Goal: Navigation & Orientation: Find specific page/section

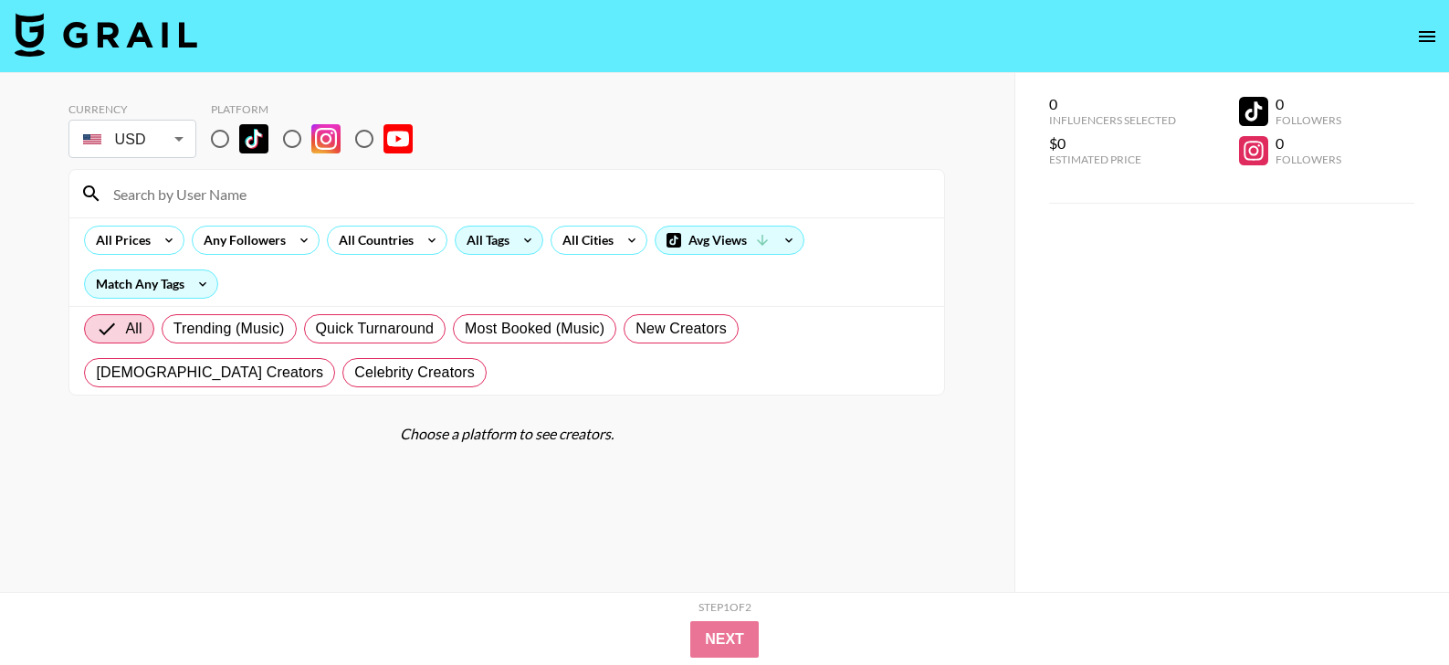
click at [486, 241] on div "All Tags" at bounding box center [485, 239] width 58 height 27
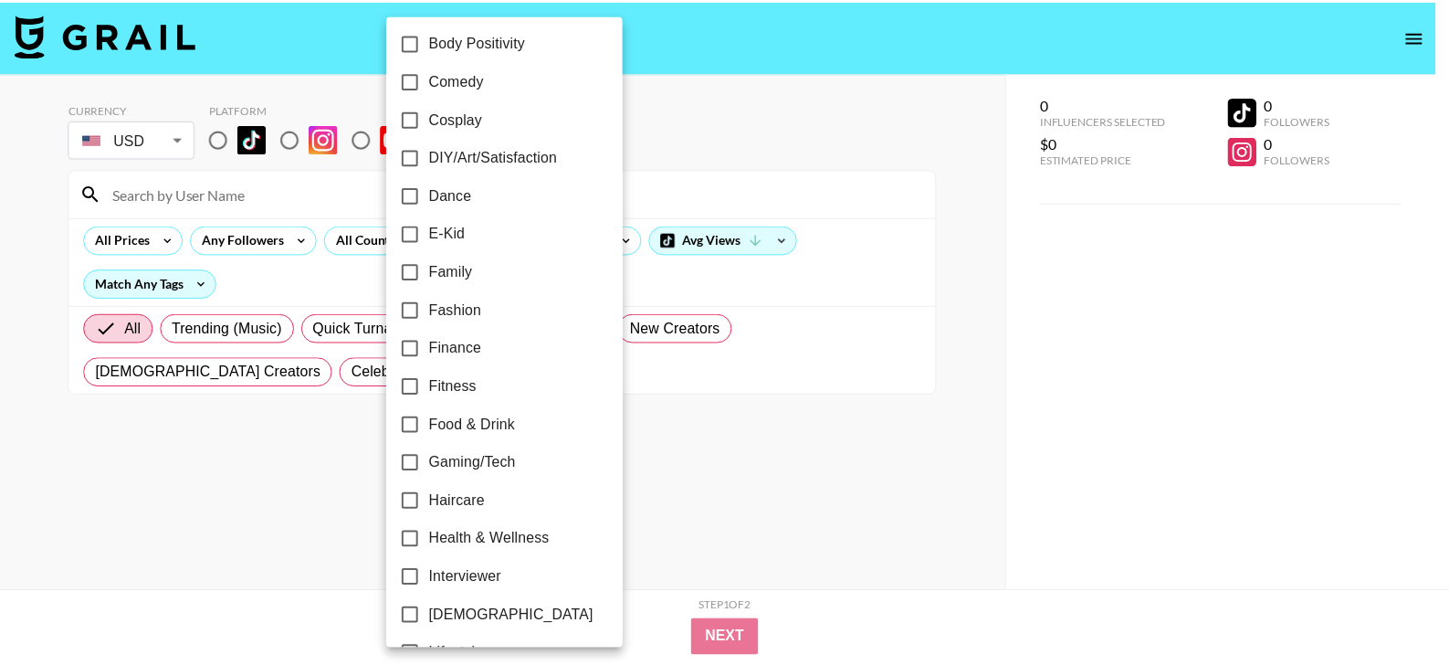
scroll to position [322, 0]
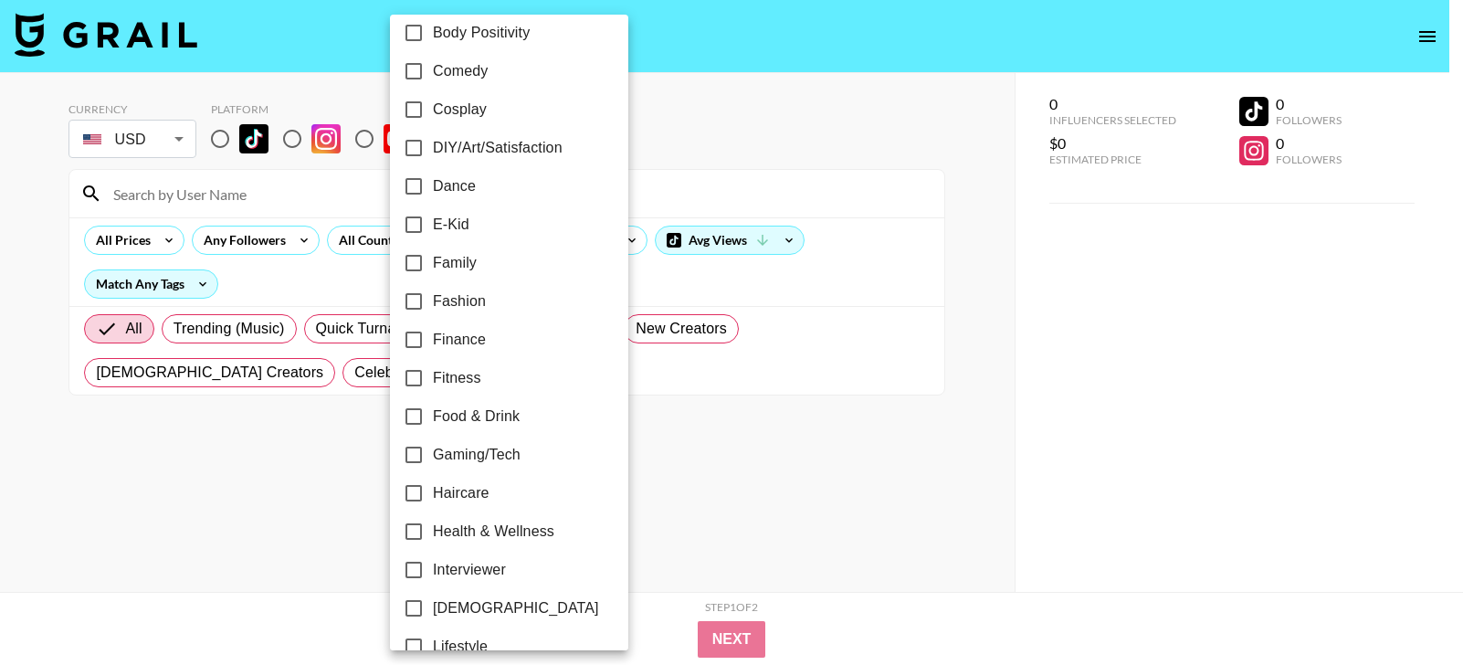
click at [466, 379] on span "Fitness" at bounding box center [457, 378] width 48 height 22
click at [433, 379] on input "Fitness" at bounding box center [413, 378] width 38 height 38
checkbox input "true"
click at [213, 135] on div at bounding box center [731, 332] width 1463 height 665
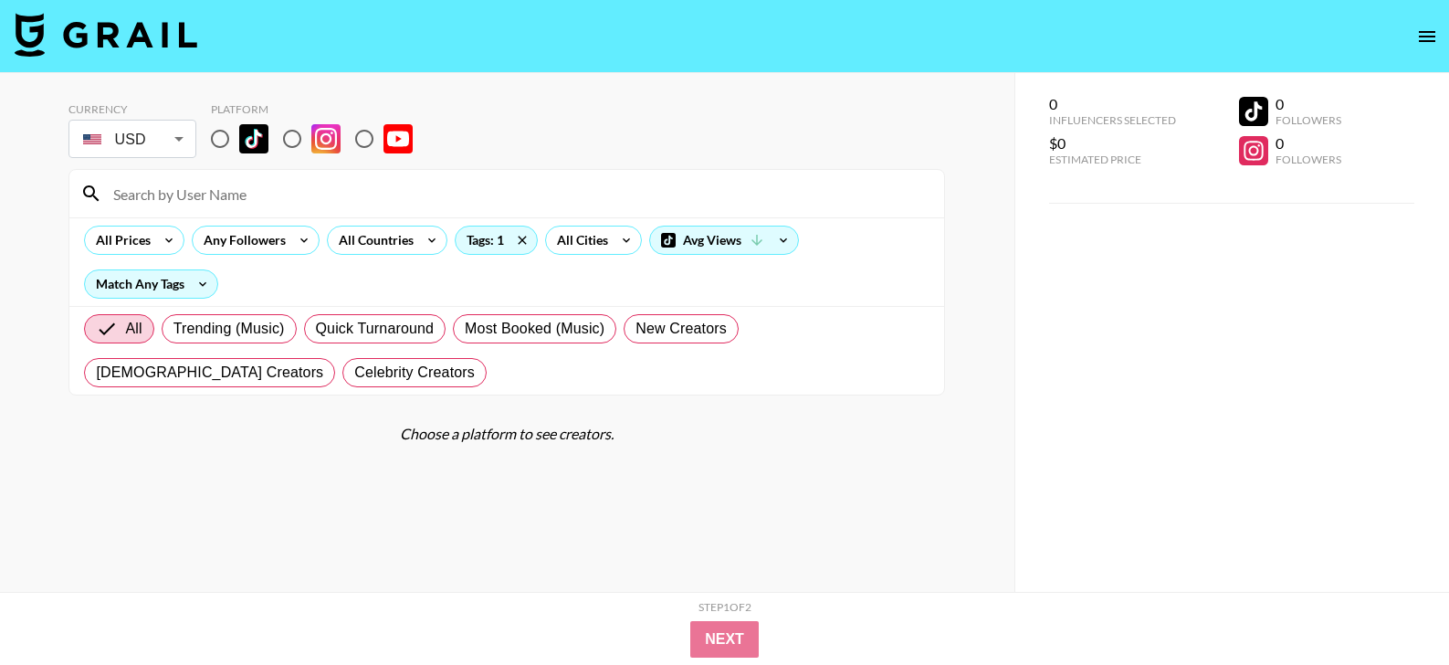
click at [222, 139] on input "radio" at bounding box center [220, 139] width 38 height 38
radio input "true"
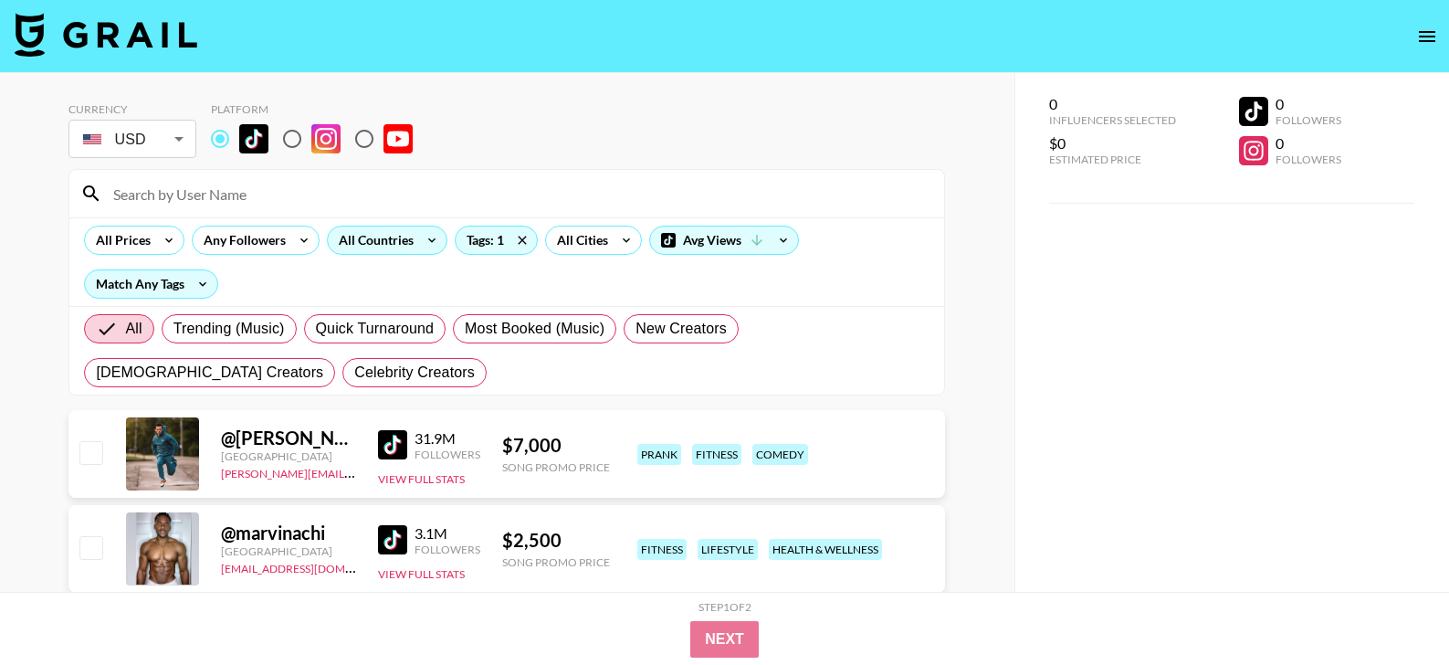
click at [383, 235] on div "All Countries" at bounding box center [372, 239] width 89 height 27
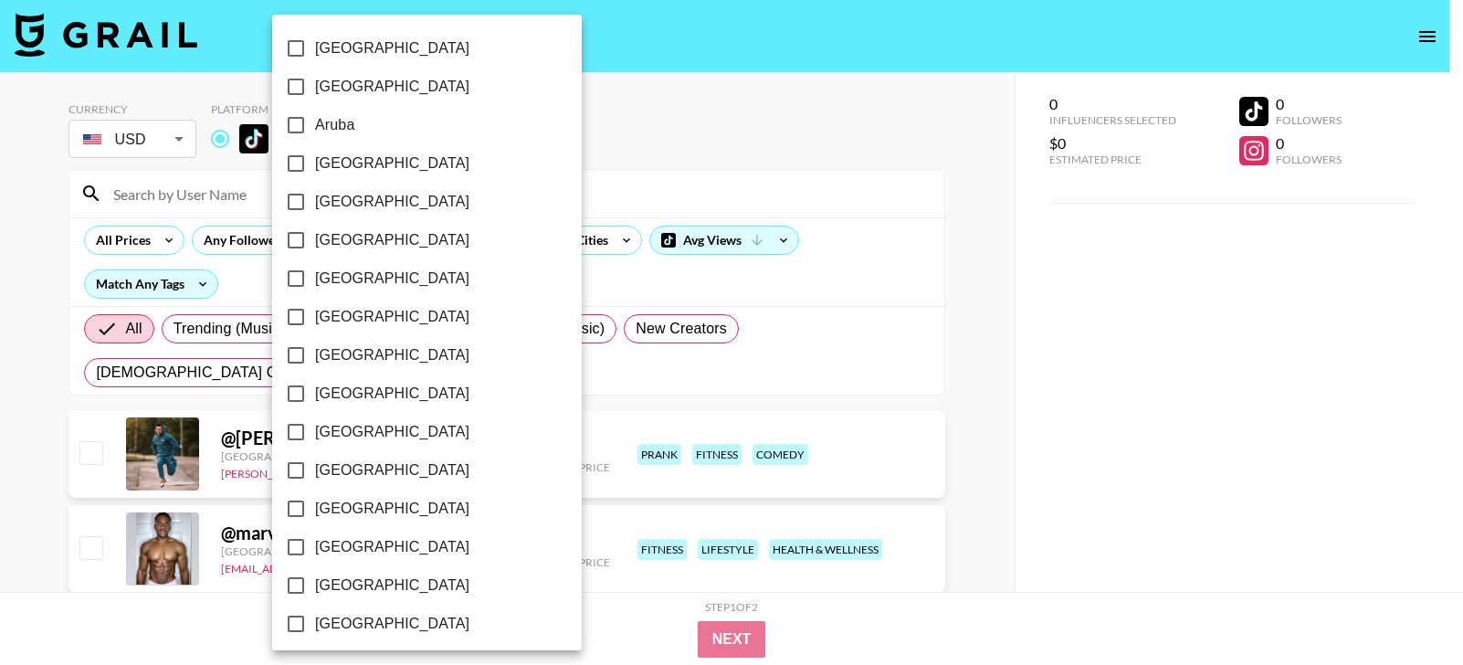
click at [355, 354] on span "[GEOGRAPHIC_DATA]" at bounding box center [392, 355] width 154 height 22
click at [315, 354] on input "[GEOGRAPHIC_DATA]" at bounding box center [296, 355] width 38 height 38
checkbox input "true"
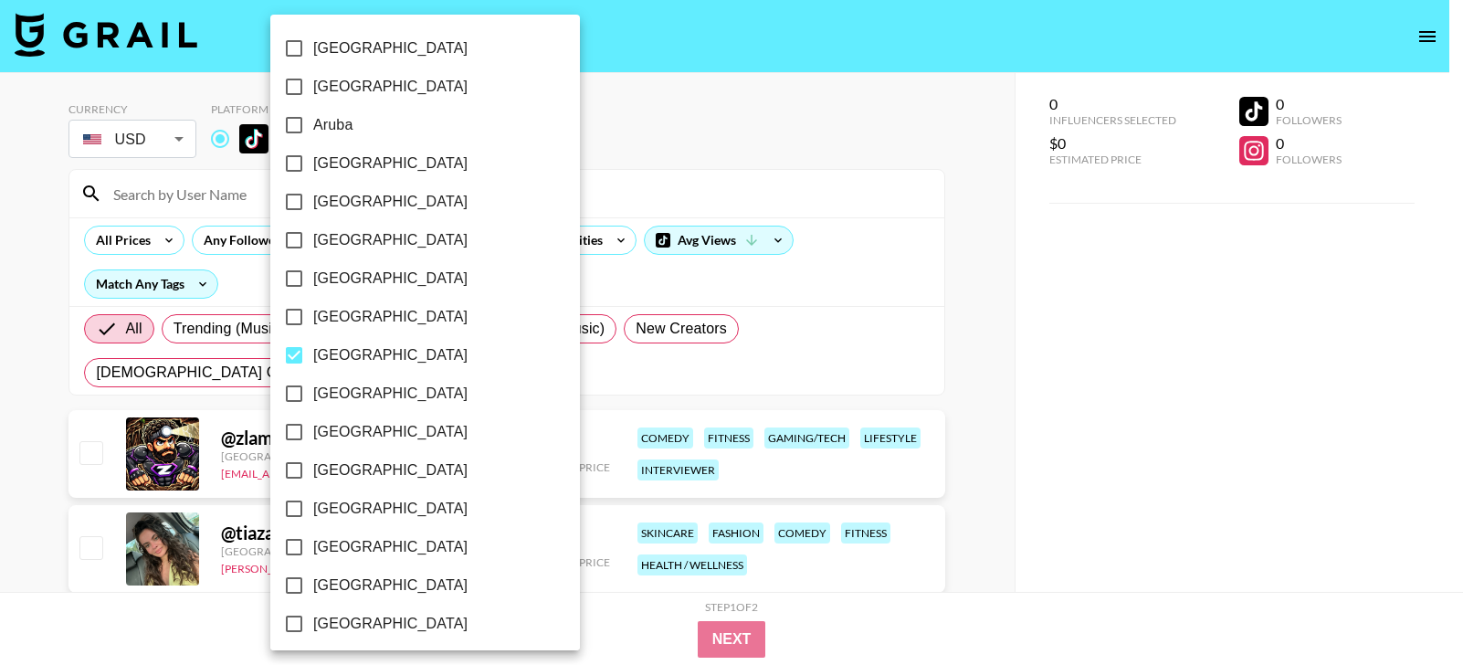
click at [963, 279] on div at bounding box center [731, 332] width 1463 height 665
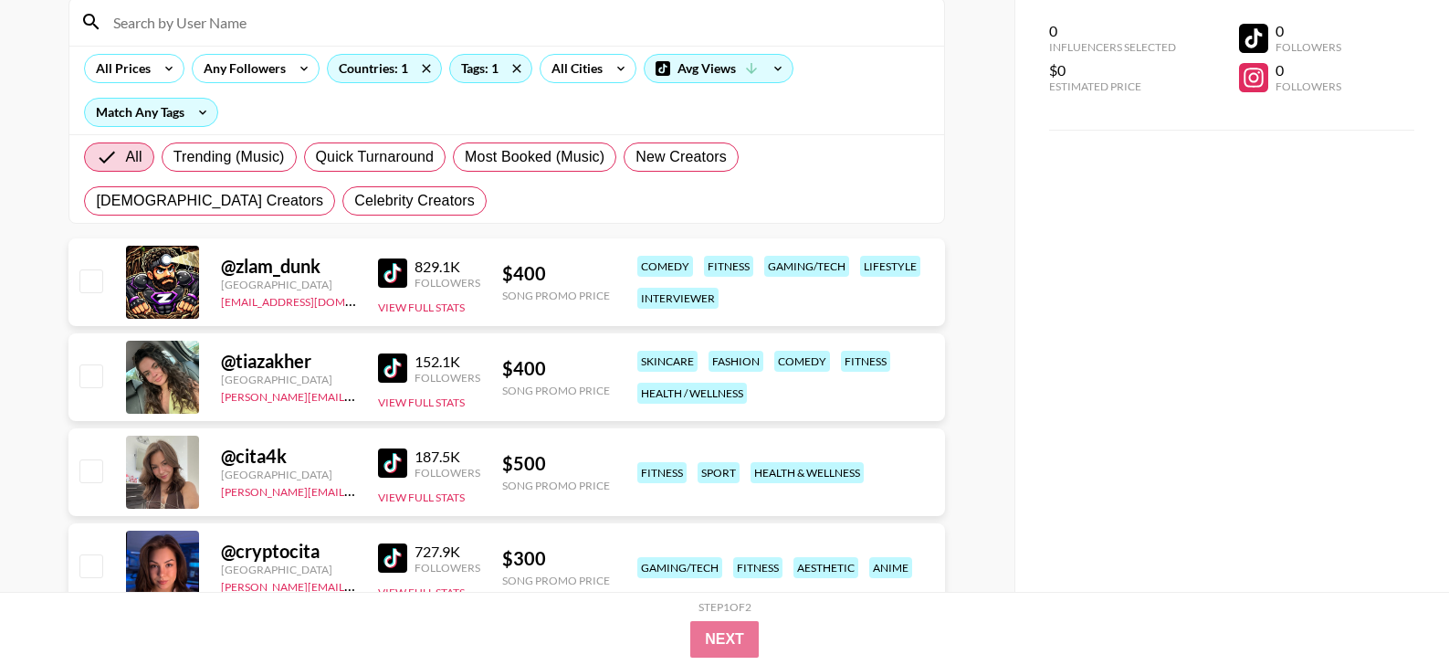
scroll to position [190, 0]
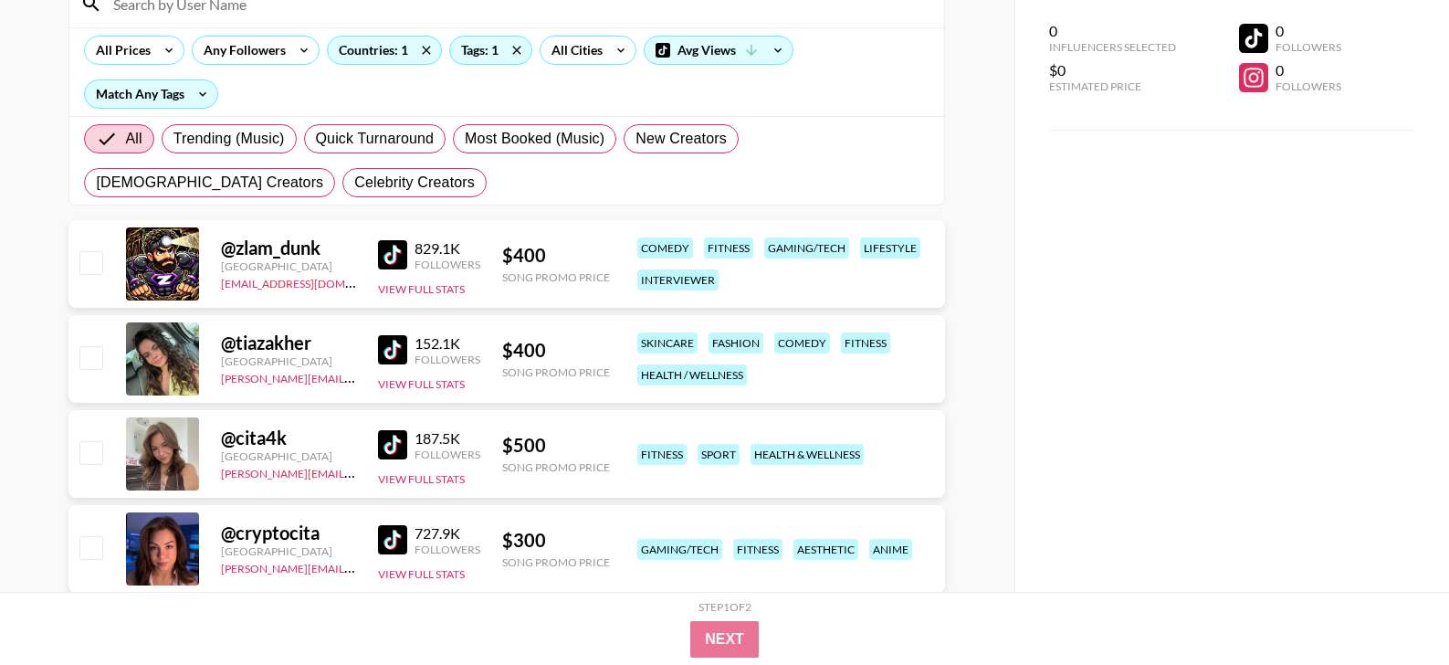
click at [400, 350] on img at bounding box center [392, 349] width 29 height 29
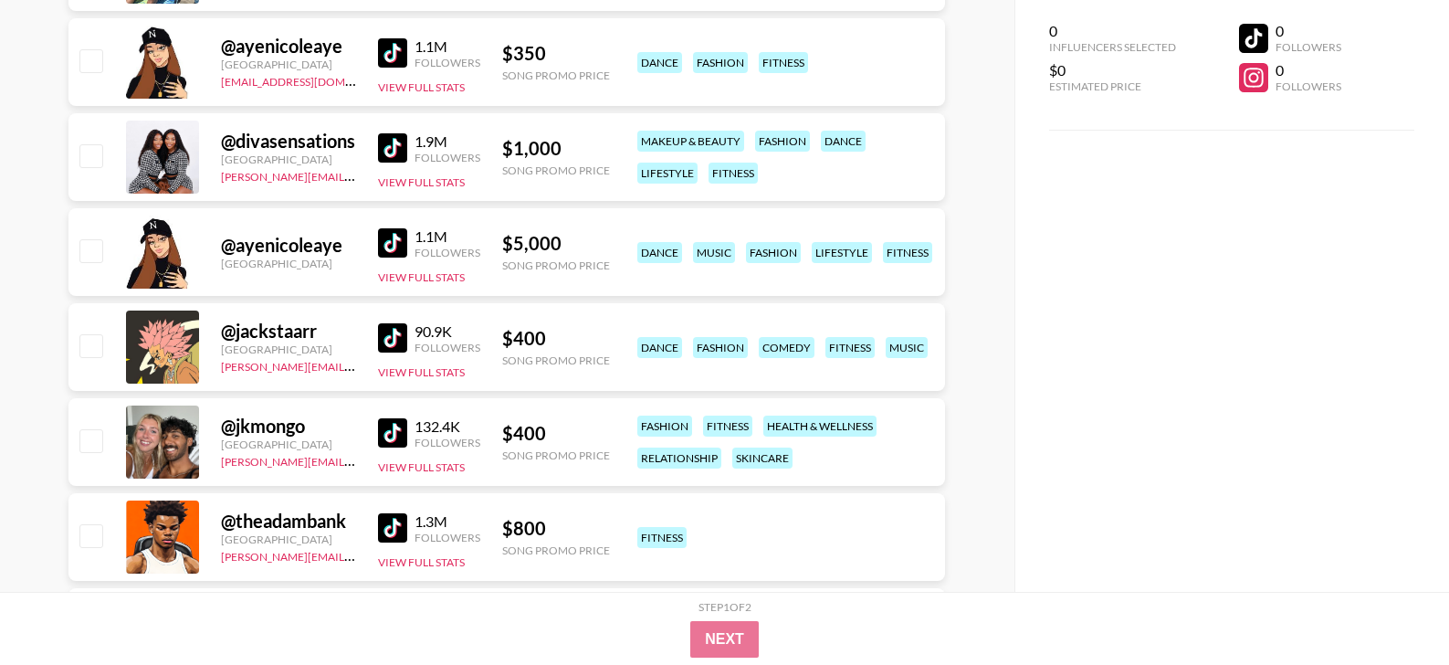
scroll to position [1159, 0]
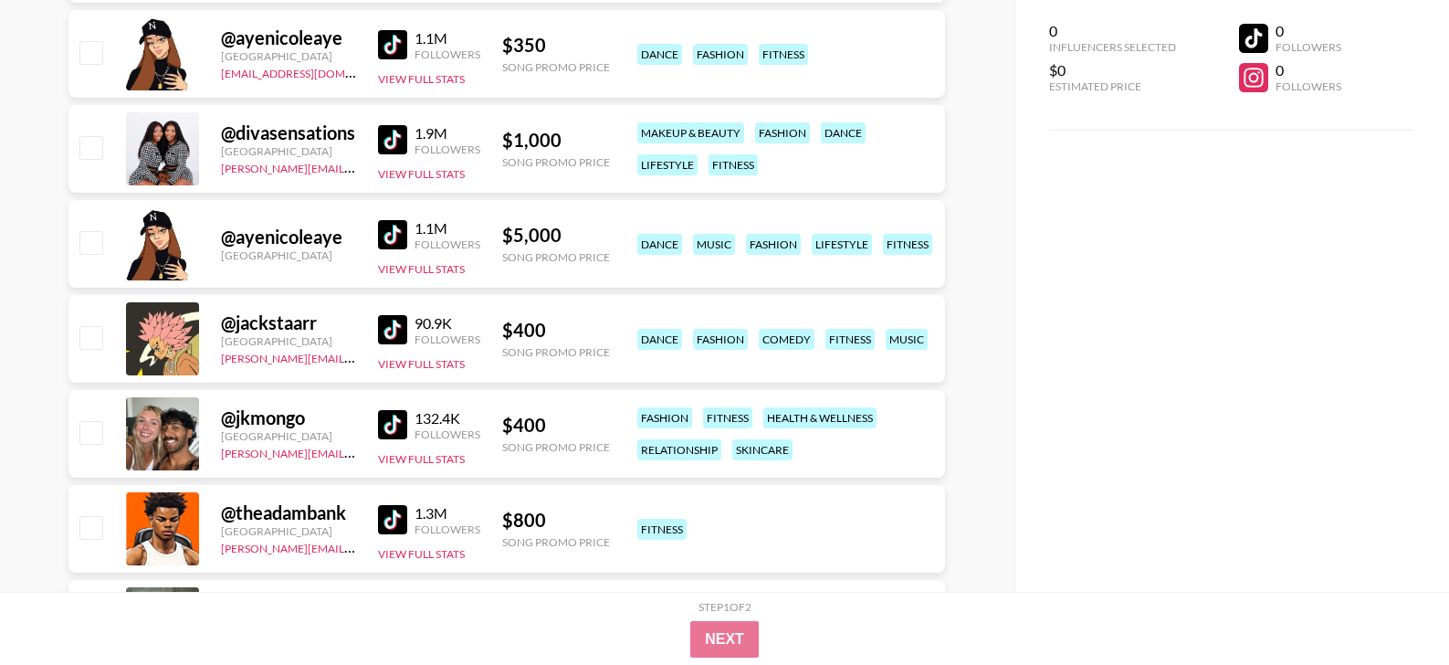
click at [390, 427] on img at bounding box center [392, 424] width 29 height 29
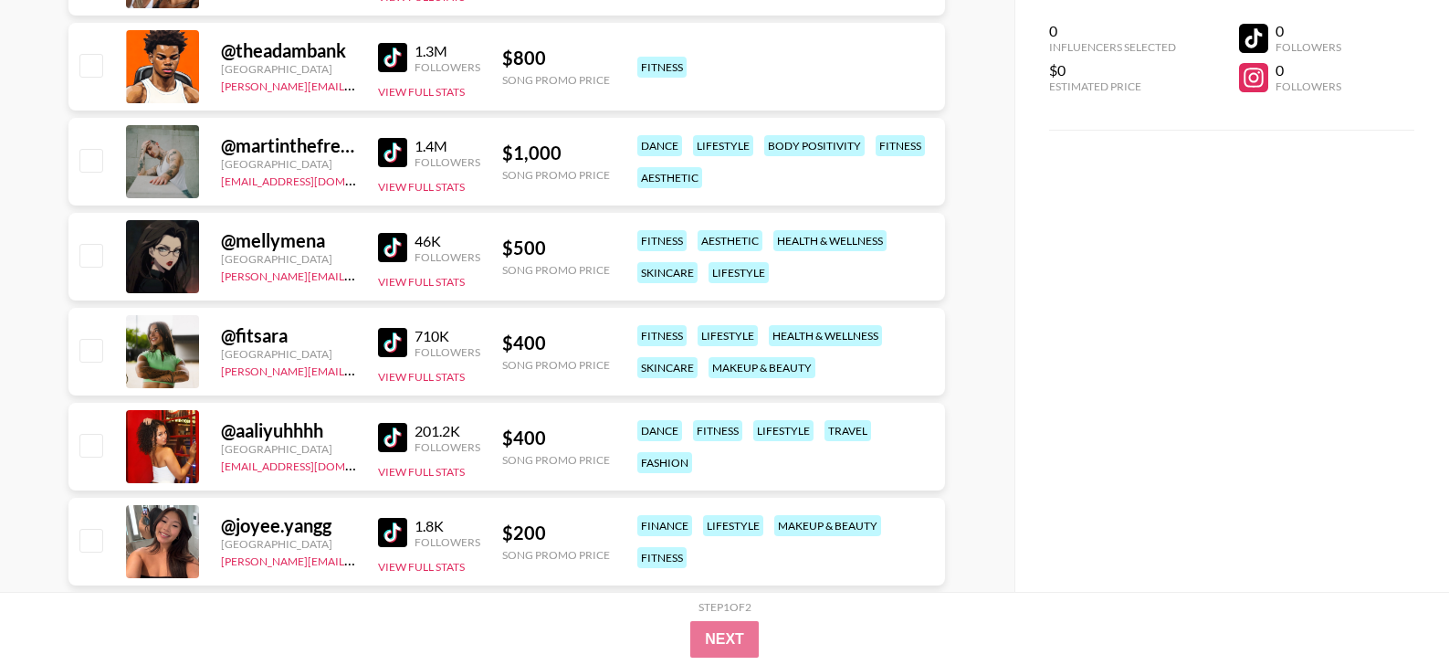
scroll to position [1629, 0]
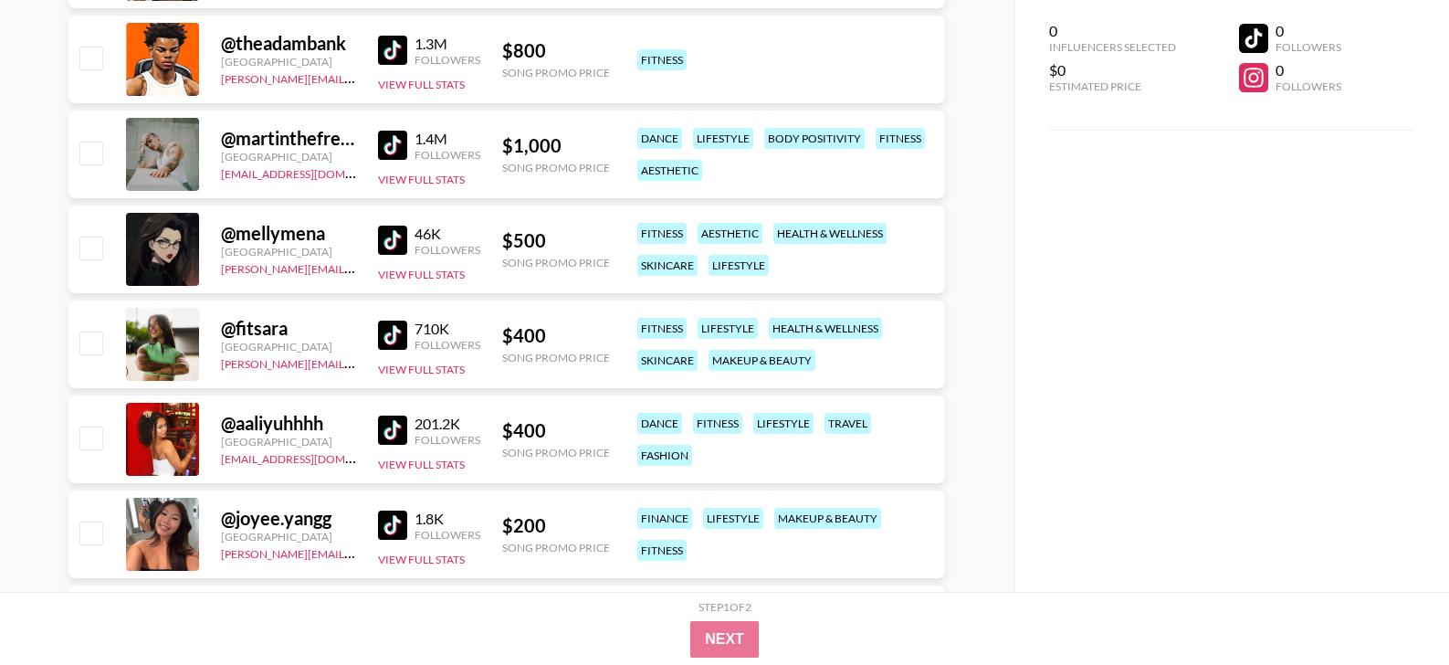
click at [387, 326] on img at bounding box center [392, 334] width 29 height 29
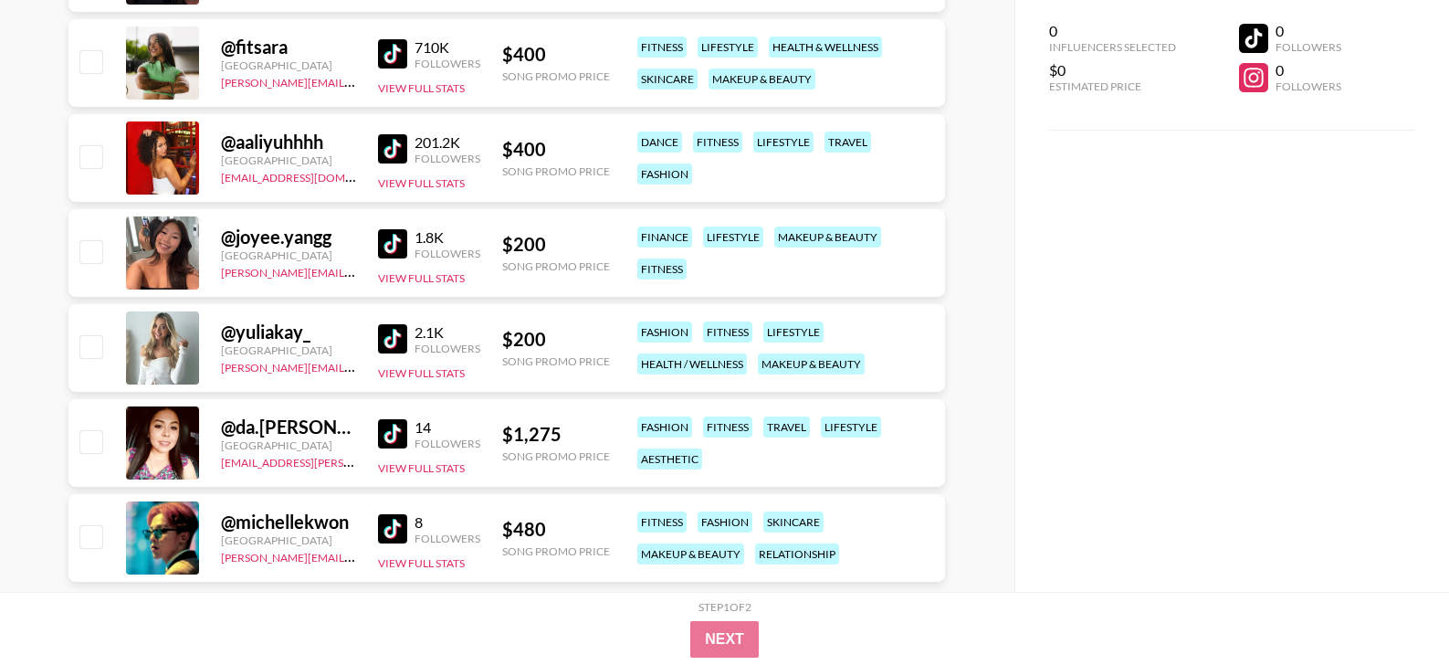
scroll to position [1915, 0]
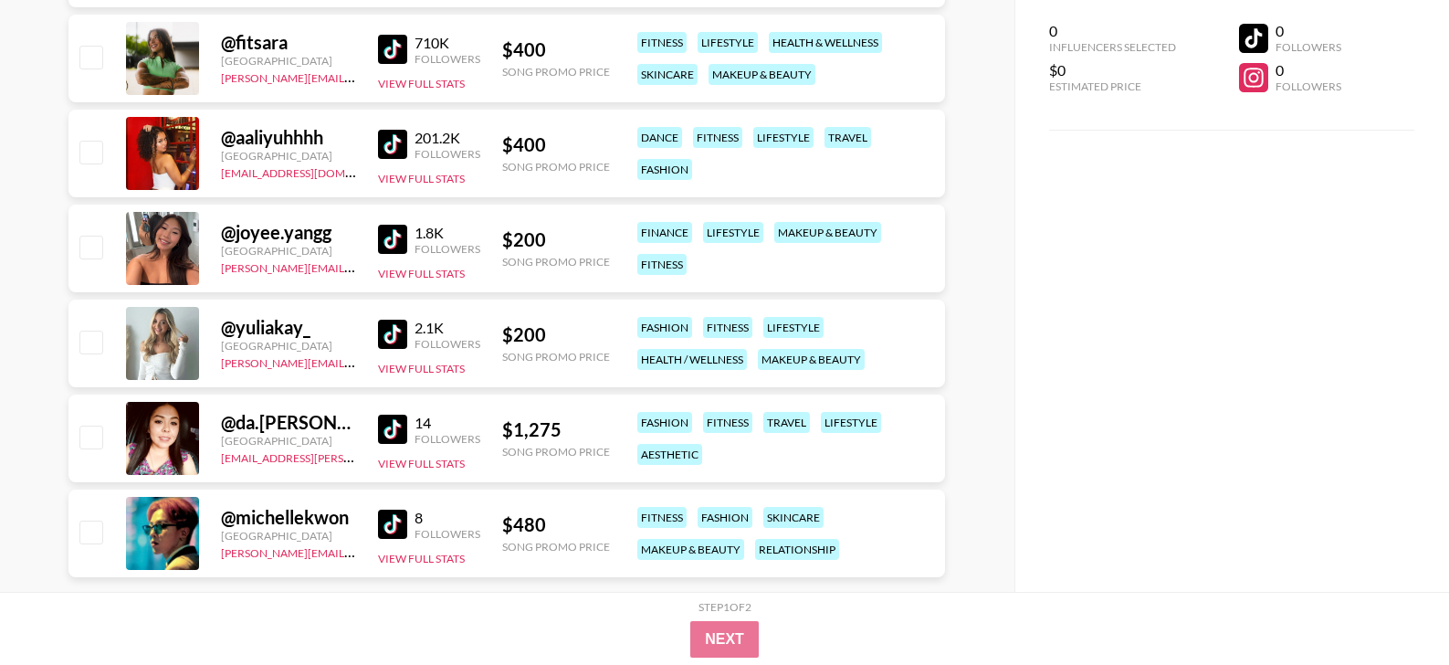
click at [388, 140] on img at bounding box center [392, 144] width 29 height 29
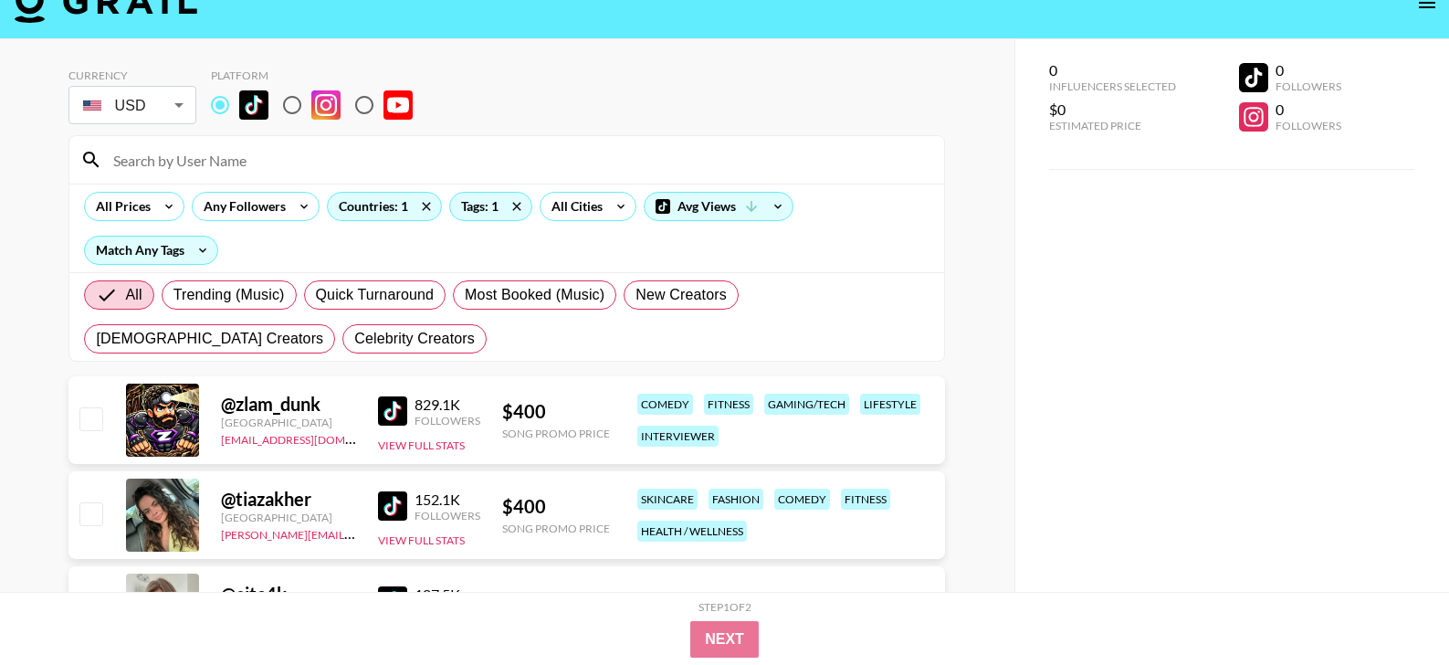
scroll to position [0, 0]
